Goal: Task Accomplishment & Management: Use online tool/utility

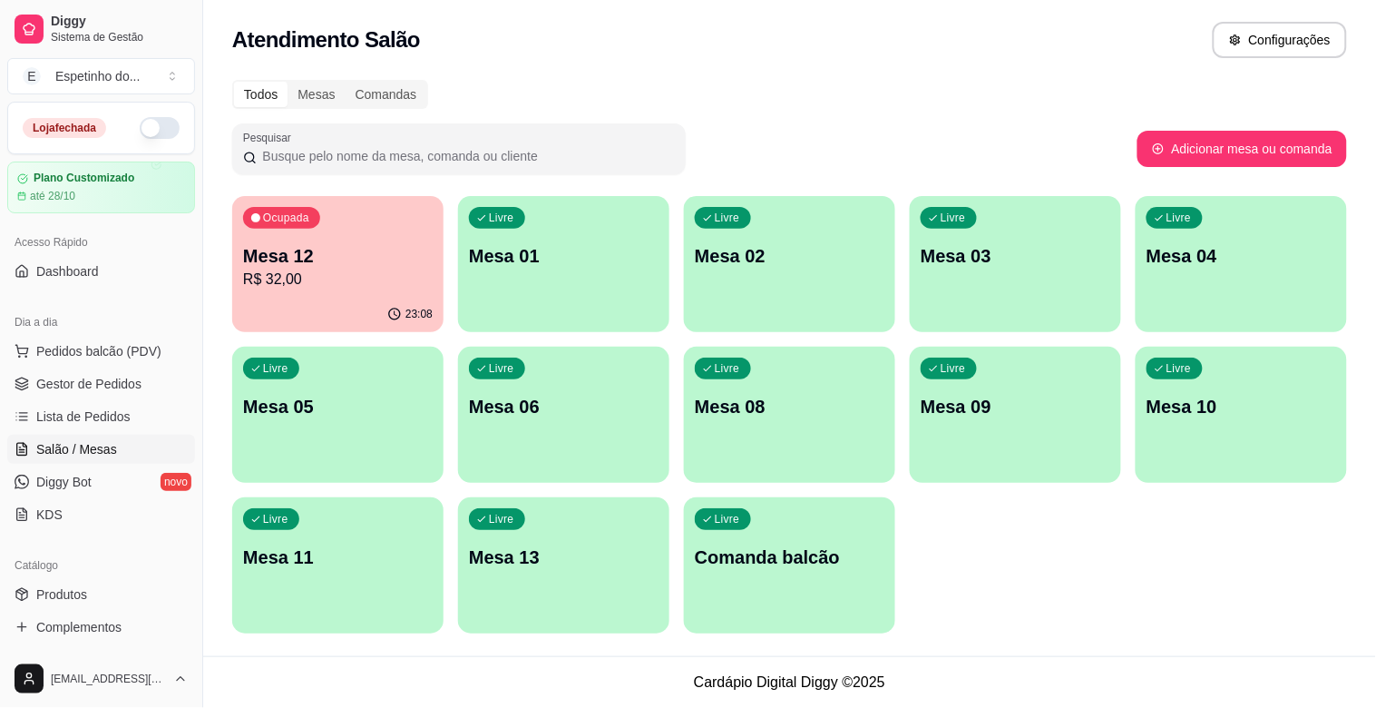
click at [835, 299] on div "Livre Mesa 02" at bounding box center [789, 253] width 211 height 114
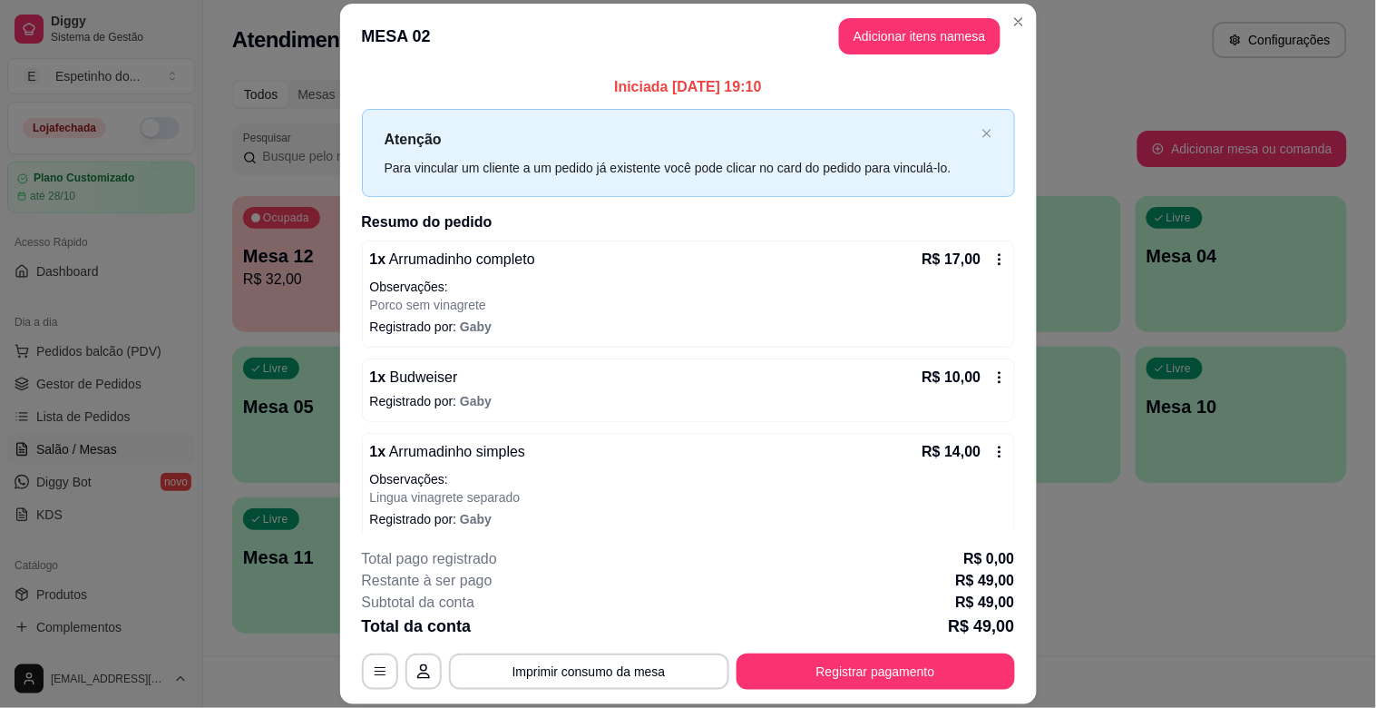
scroll to position [88, 0]
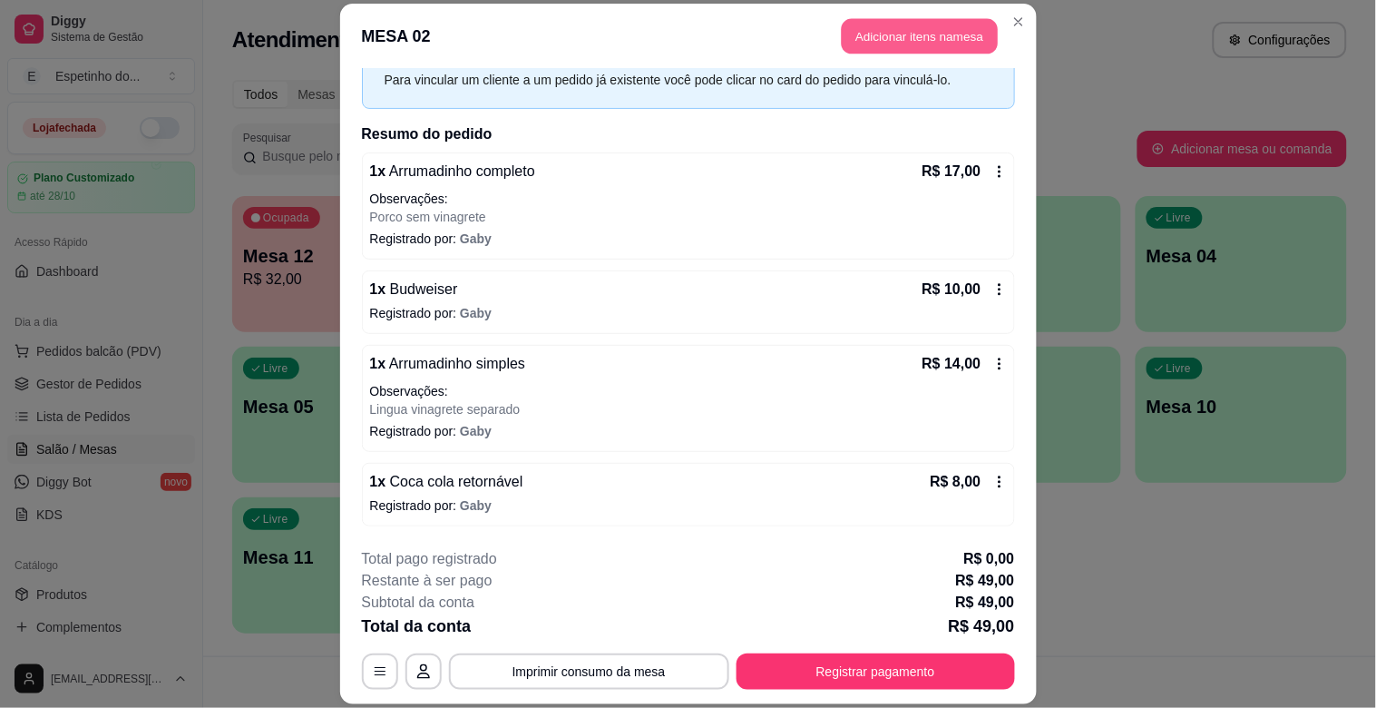
click at [911, 31] on button "Adicionar itens na mesa" at bounding box center [920, 36] width 156 height 35
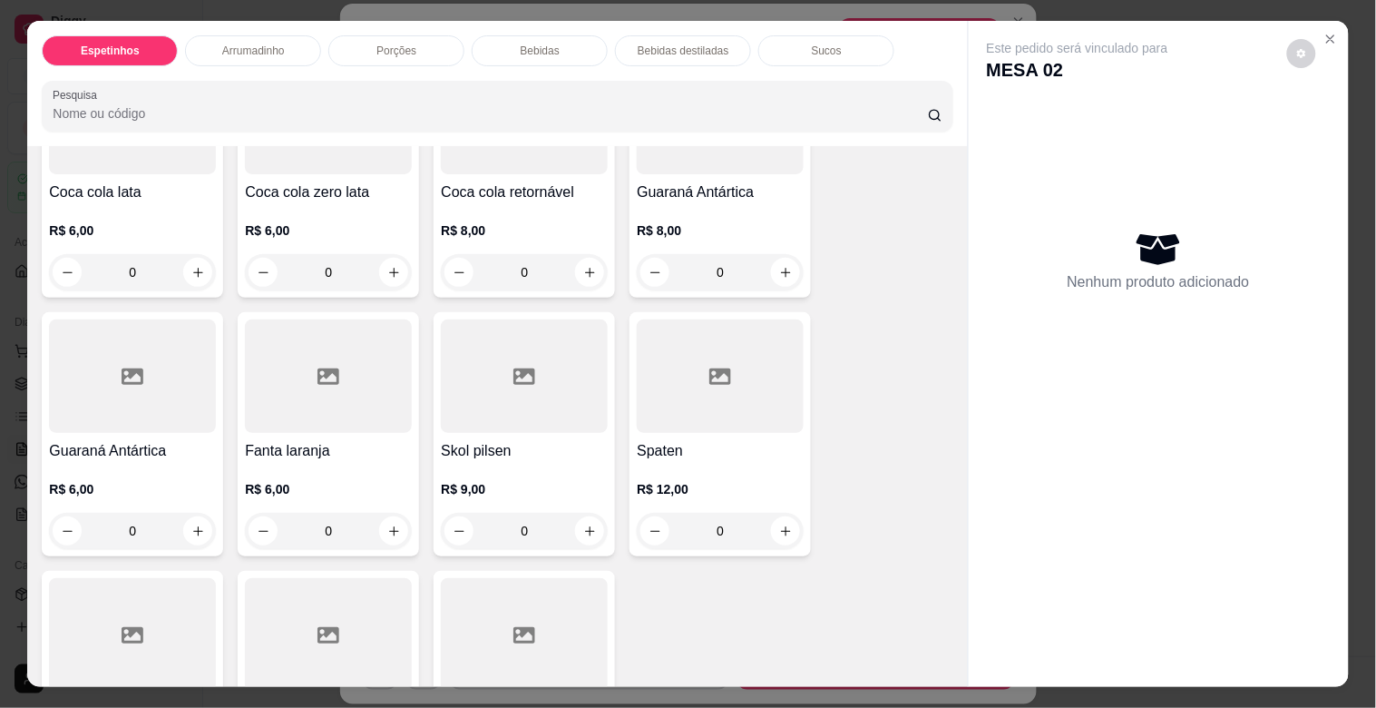
scroll to position [1814, 0]
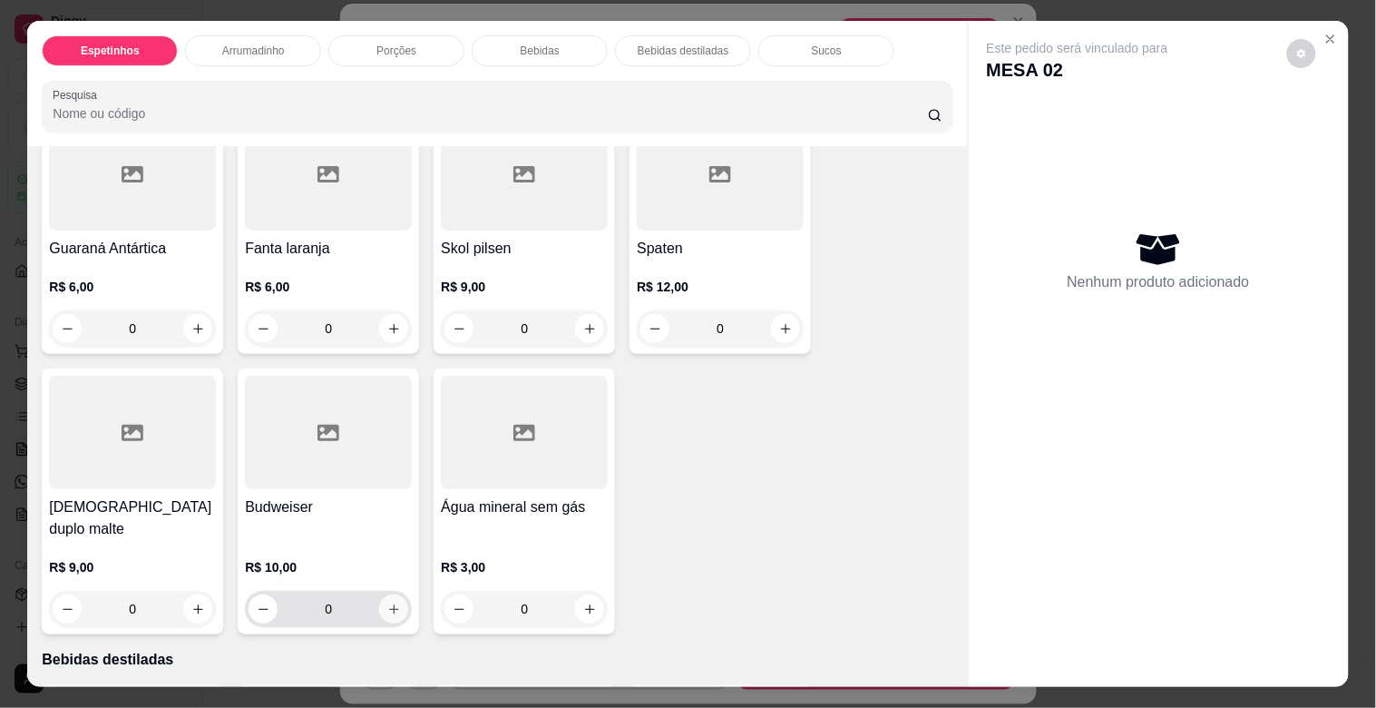
click at [387, 602] on icon "increase-product-quantity" at bounding box center [394, 609] width 14 height 14
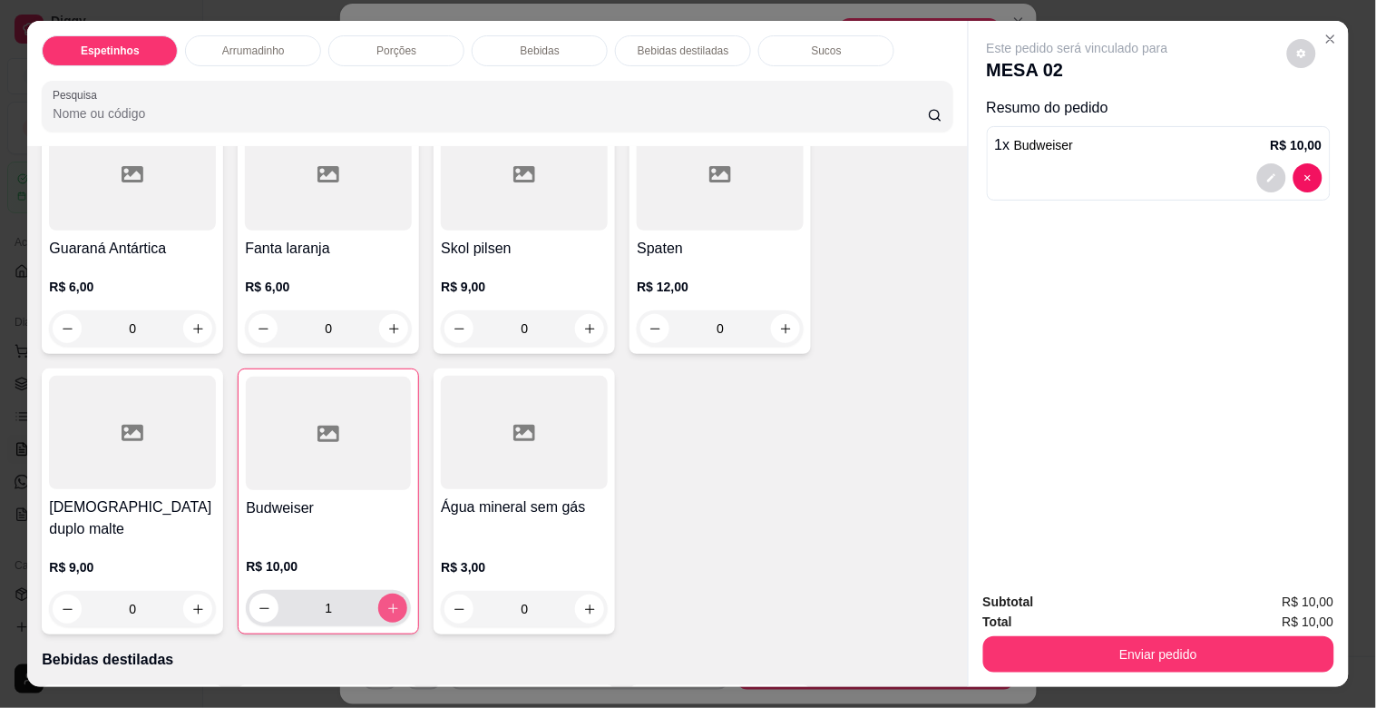
type input "1"
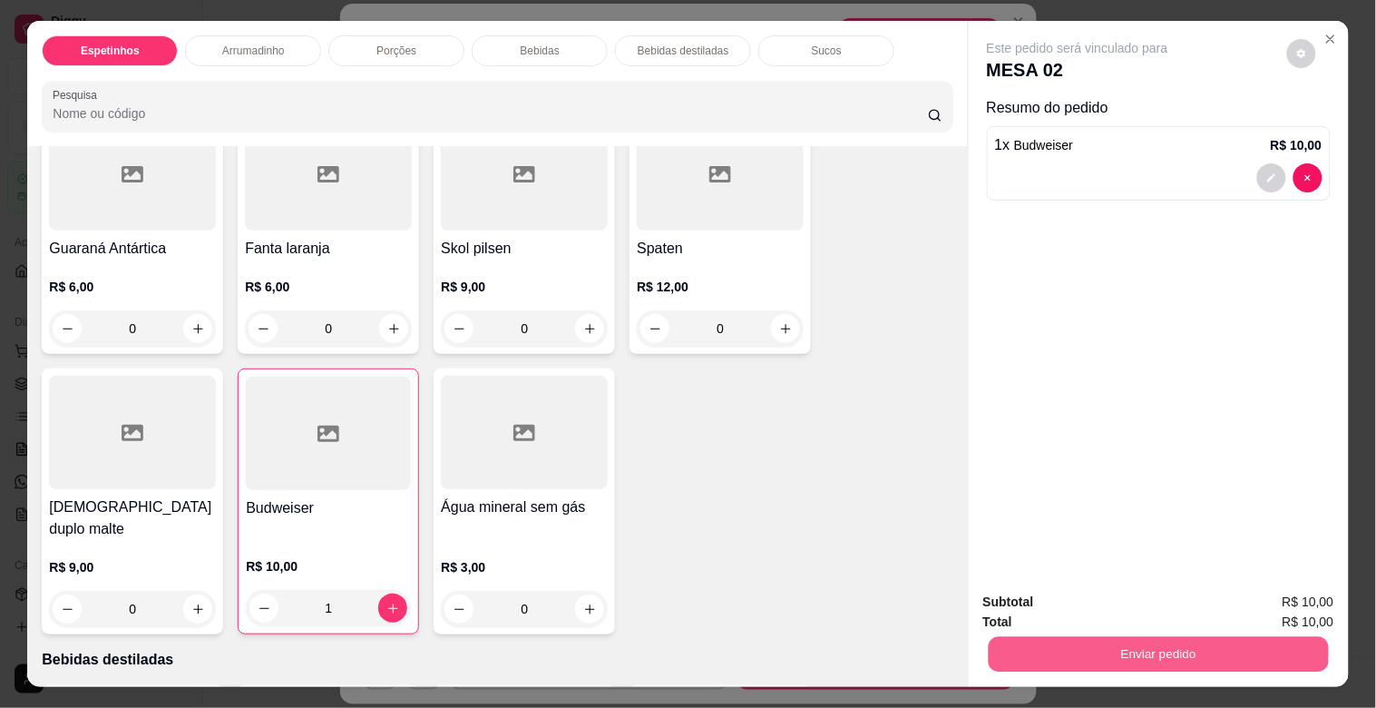
click at [1156, 648] on button "Enviar pedido" at bounding box center [1158, 653] width 340 height 35
click at [1262, 601] on button "Enviar pedido" at bounding box center [1287, 601] width 103 height 34
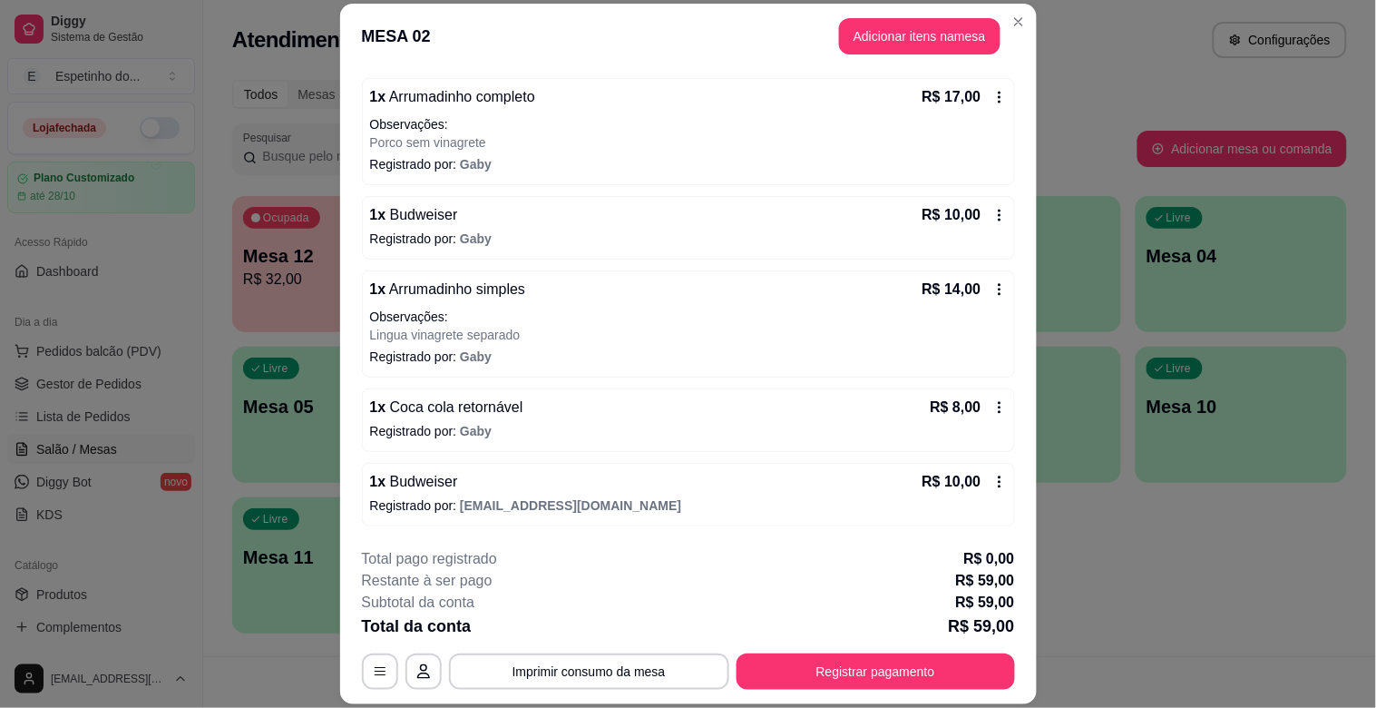
scroll to position [0, 0]
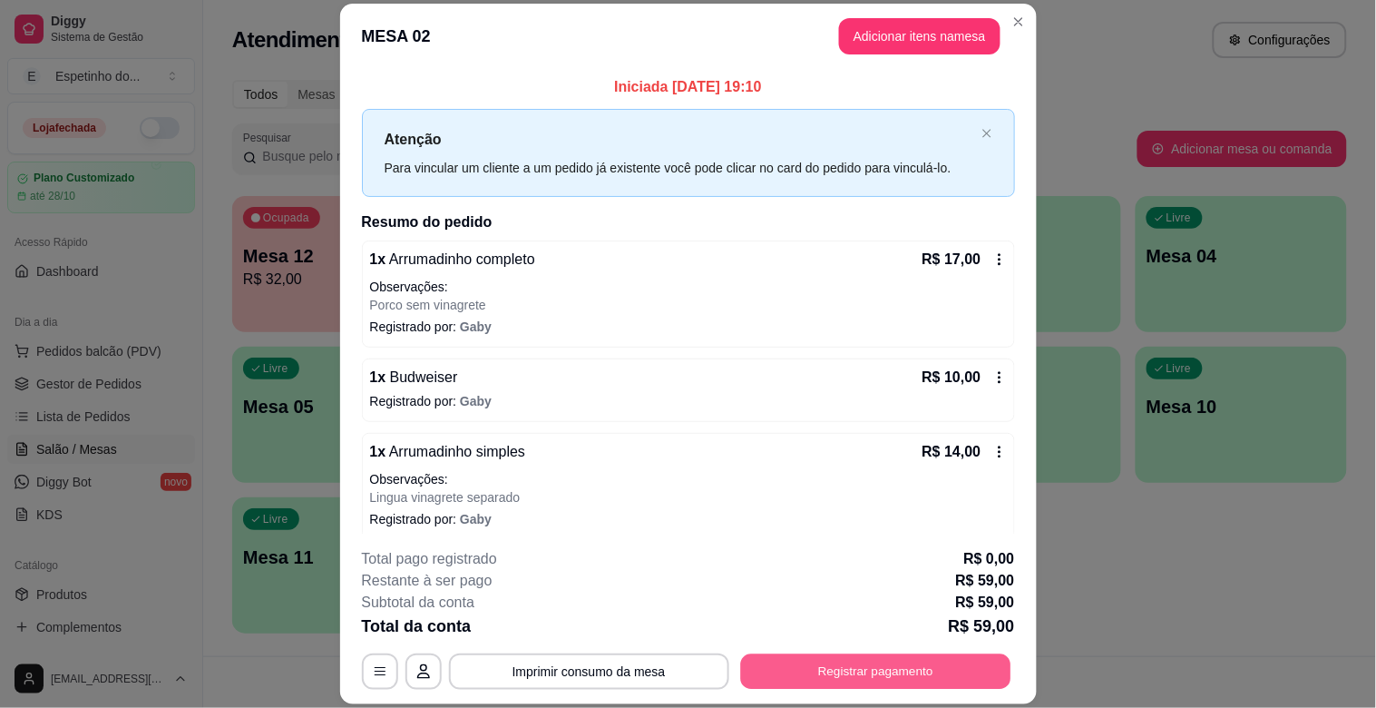
click at [891, 671] on button "Registrar pagamento" at bounding box center [875, 671] width 270 height 35
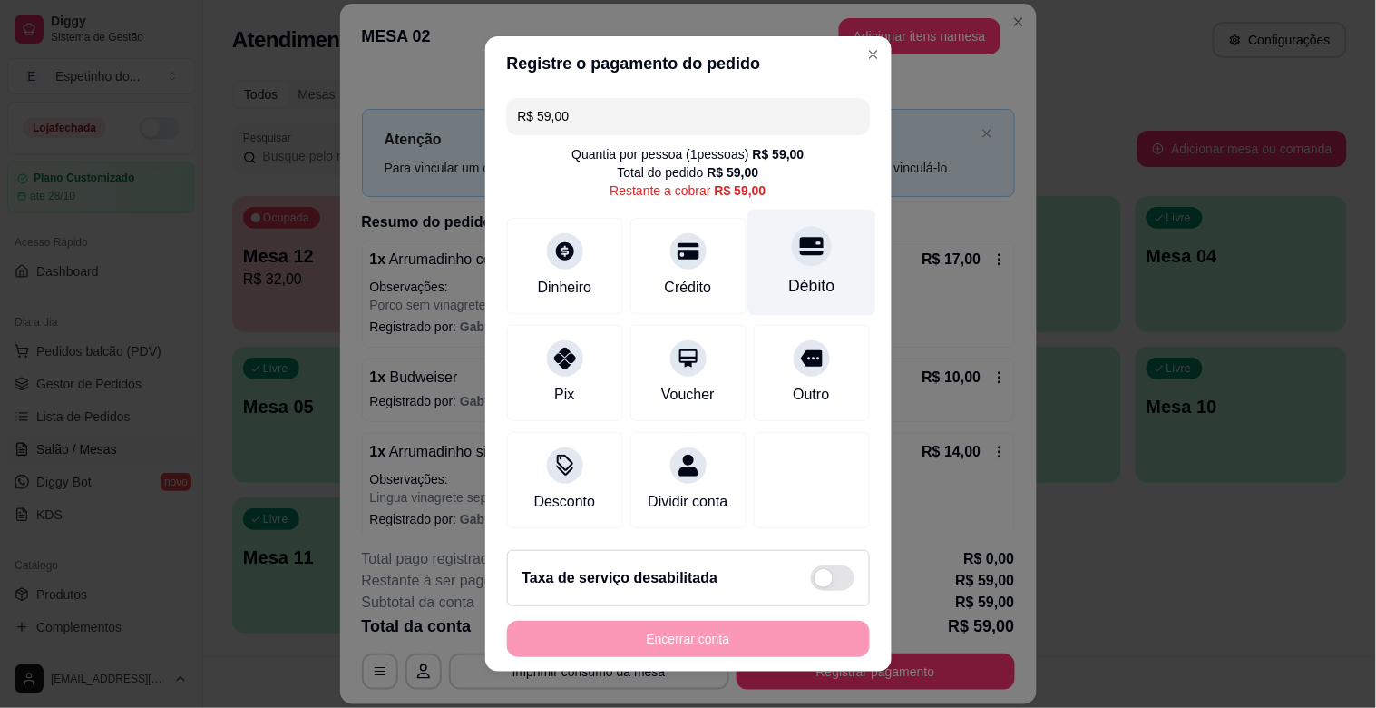
click at [747, 240] on div "Débito" at bounding box center [811, 263] width 128 height 106
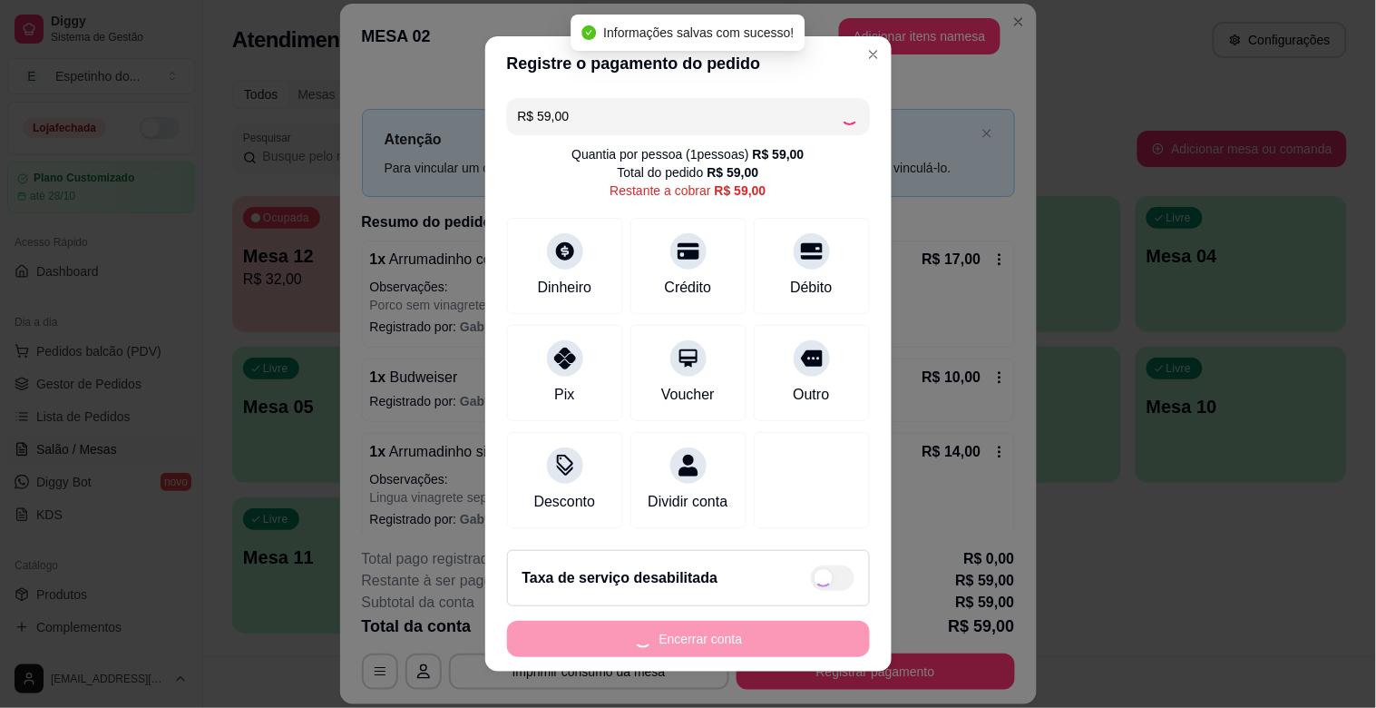
type input "R$ 0,00"
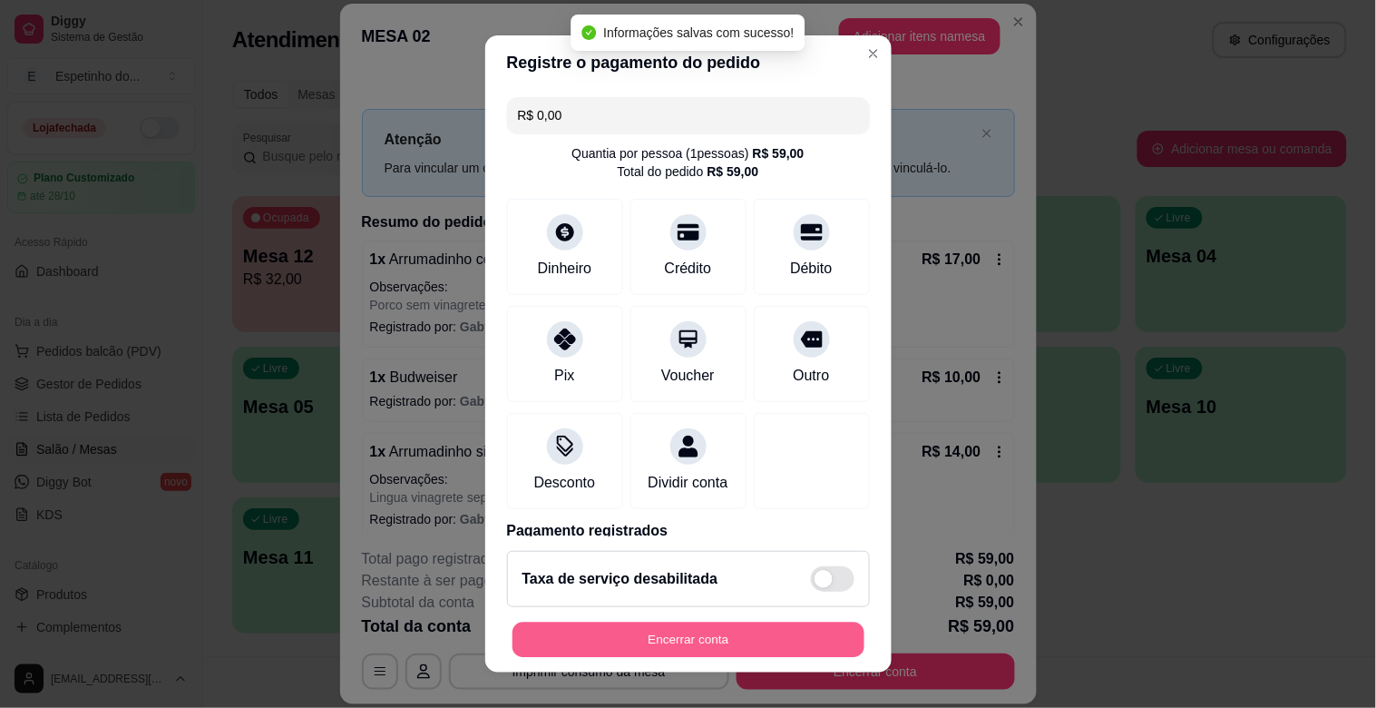
click at [715, 642] on button "Encerrar conta" at bounding box center [689, 639] width 352 height 35
